Goal: Find contact information: Find contact information

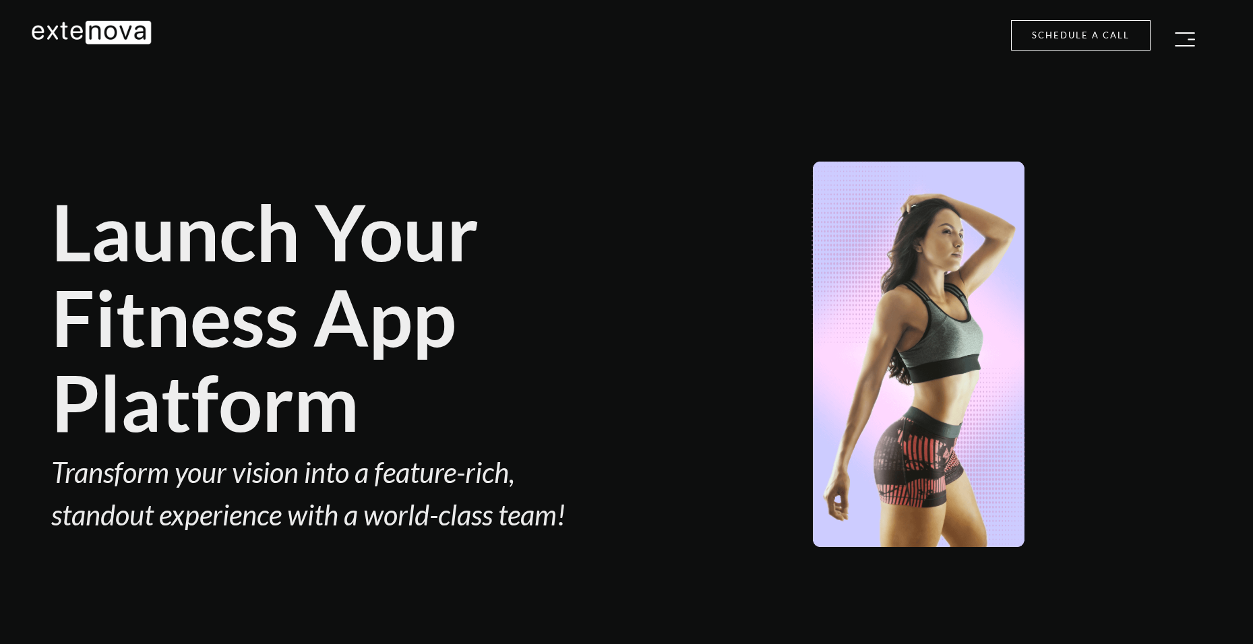
click at [1196, 37] on button "button" at bounding box center [1185, 39] width 34 height 27
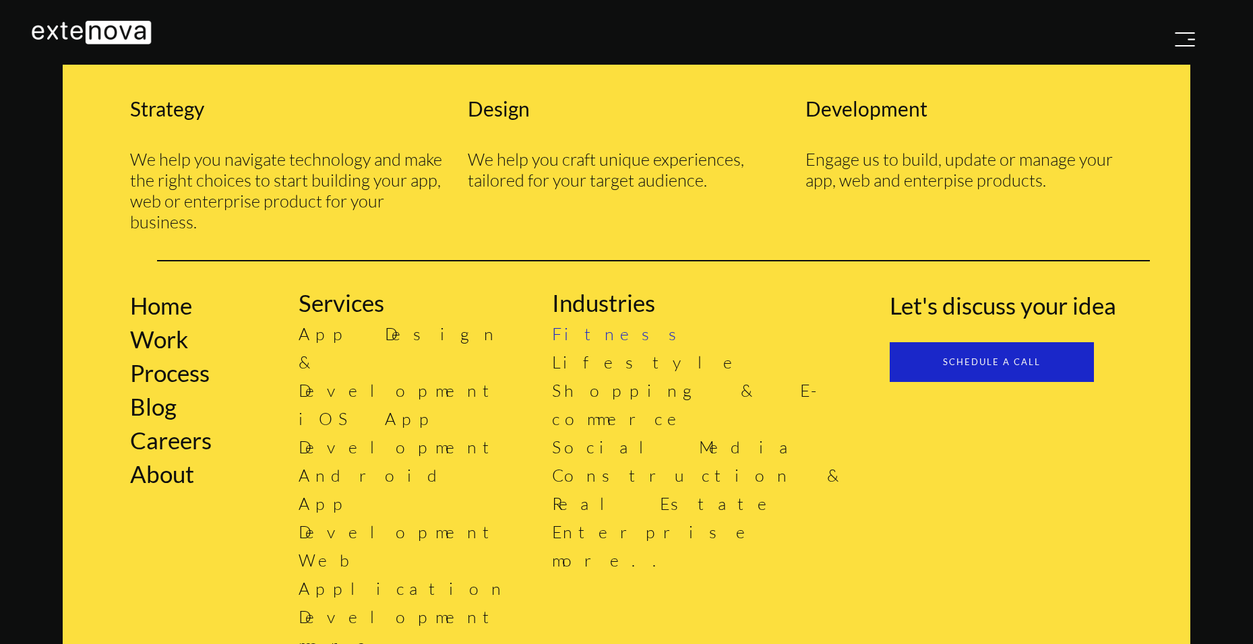
click at [592, 330] on link "Fitness" at bounding box center [624, 333] width 144 height 21
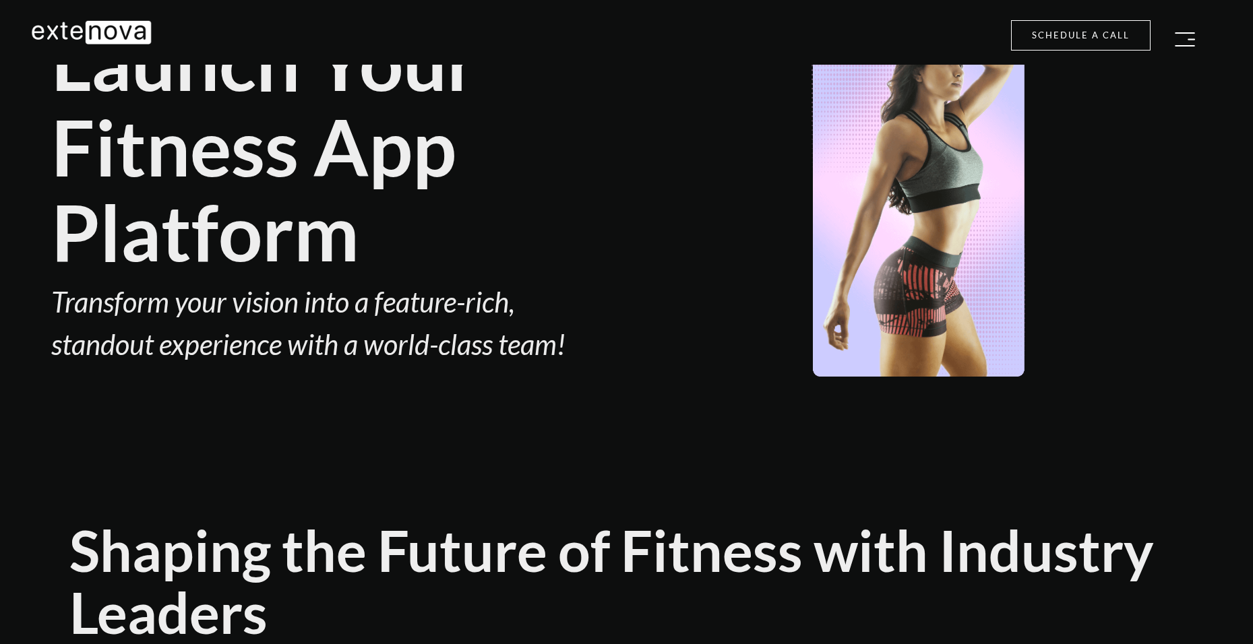
scroll to position [13, 0]
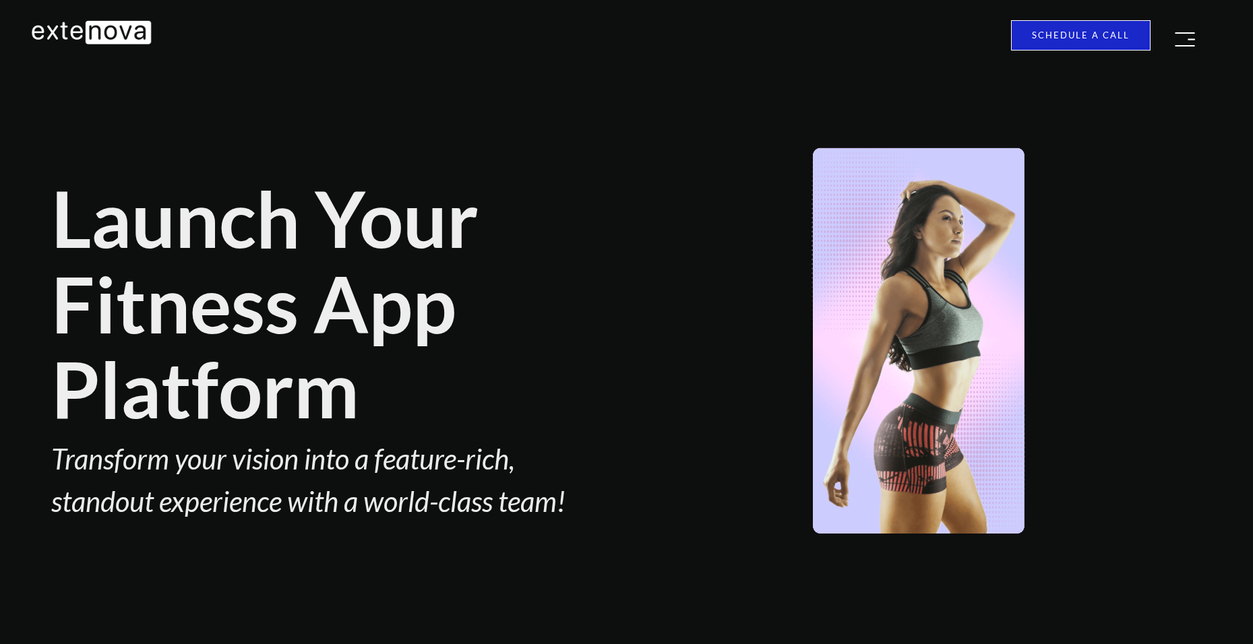
click at [1106, 37] on link "Schedule a call" at bounding box center [1081, 35] width 140 height 30
